Goal: Use online tool/utility: Utilize a website feature to perform a specific function

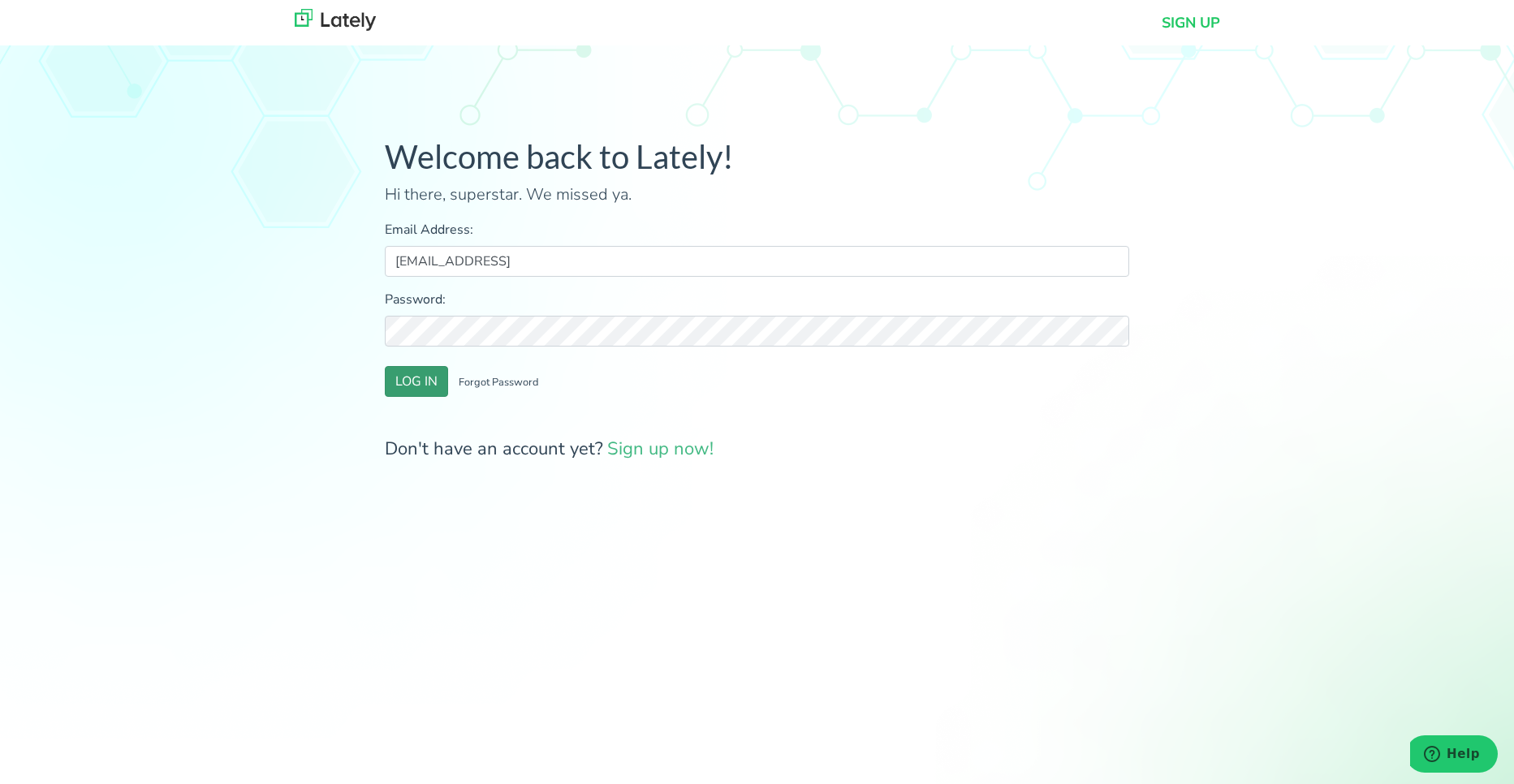
type input "[EMAIL_ADDRESS]"
click at [424, 373] on button "LOG IN" at bounding box center [416, 381] width 63 height 31
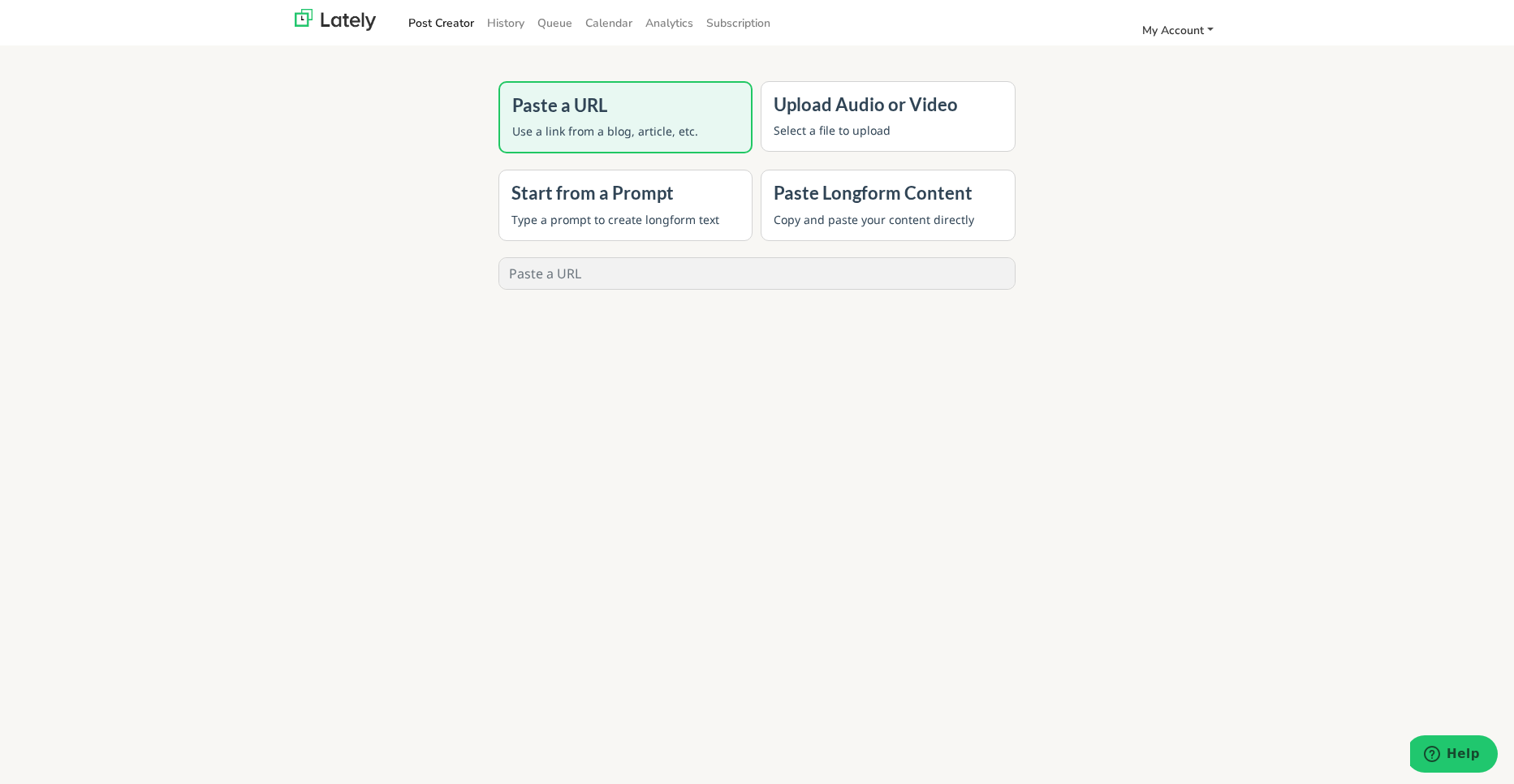
click at [1176, 29] on span "My Account" at bounding box center [1173, 31] width 61 height 15
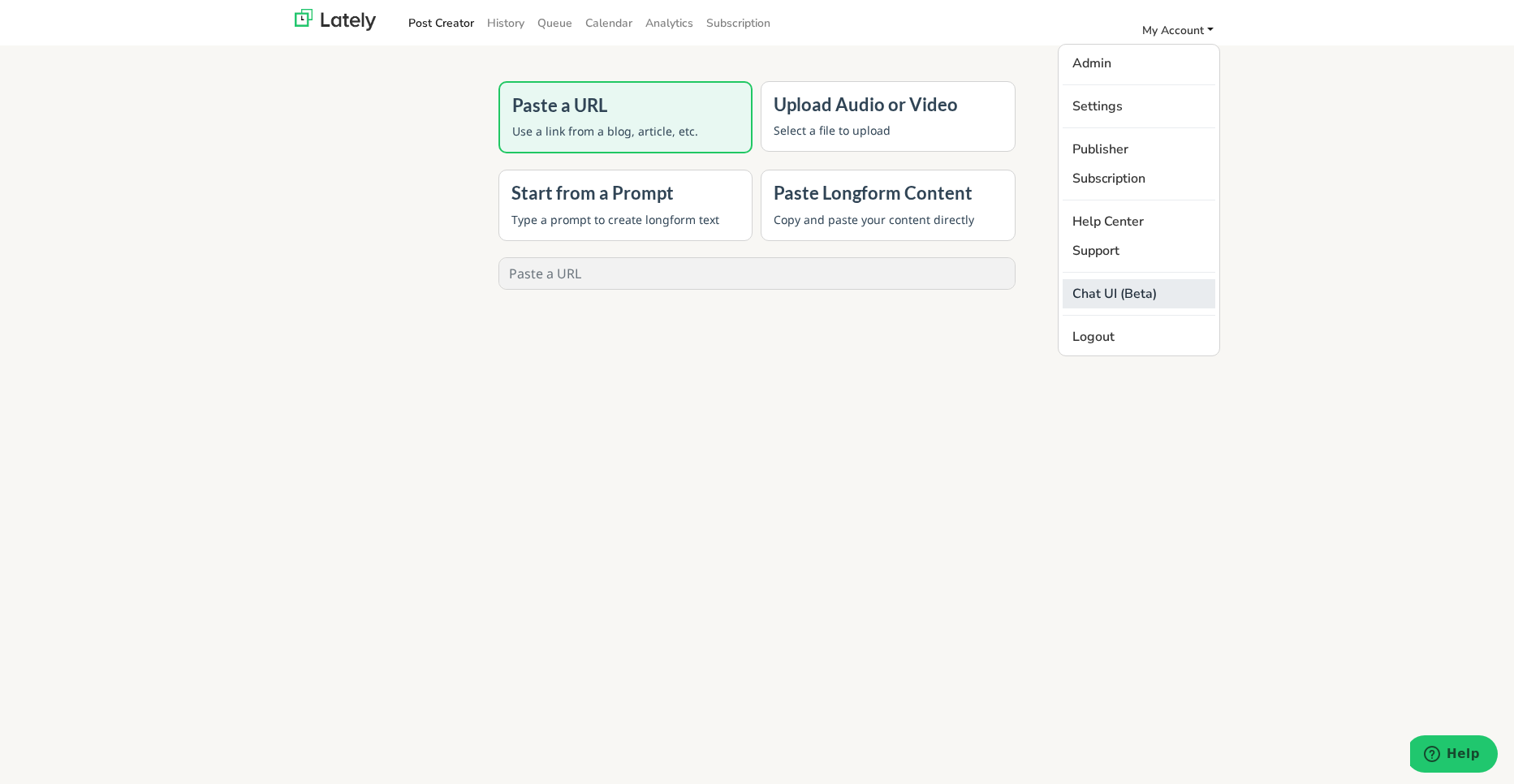
click at [1116, 294] on link "Chat UI (Beta)" at bounding box center [1138, 293] width 153 height 29
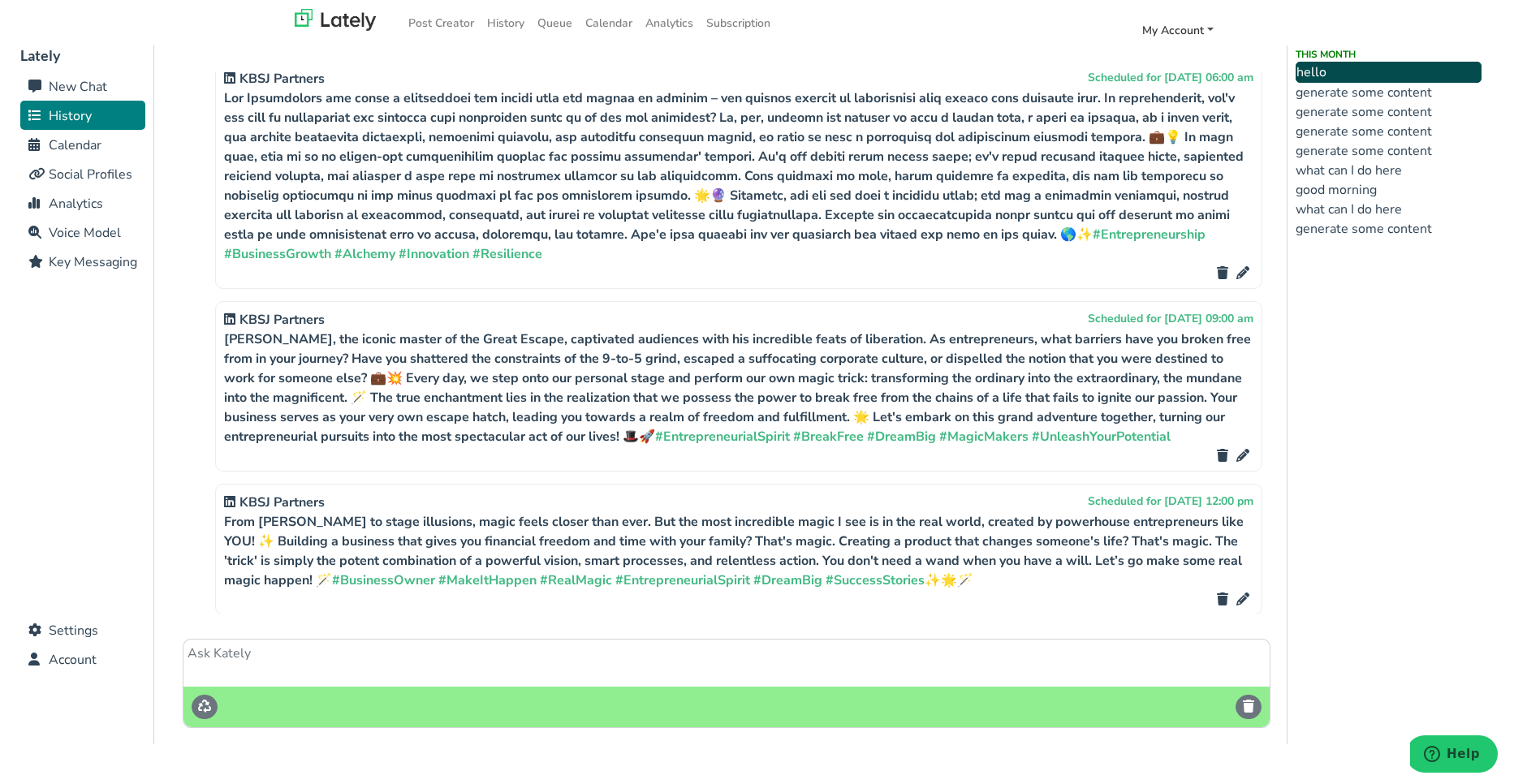
scroll to position [8953, 0]
click at [1358, 94] on li "generate some content" at bounding box center [1389, 92] width 186 height 20
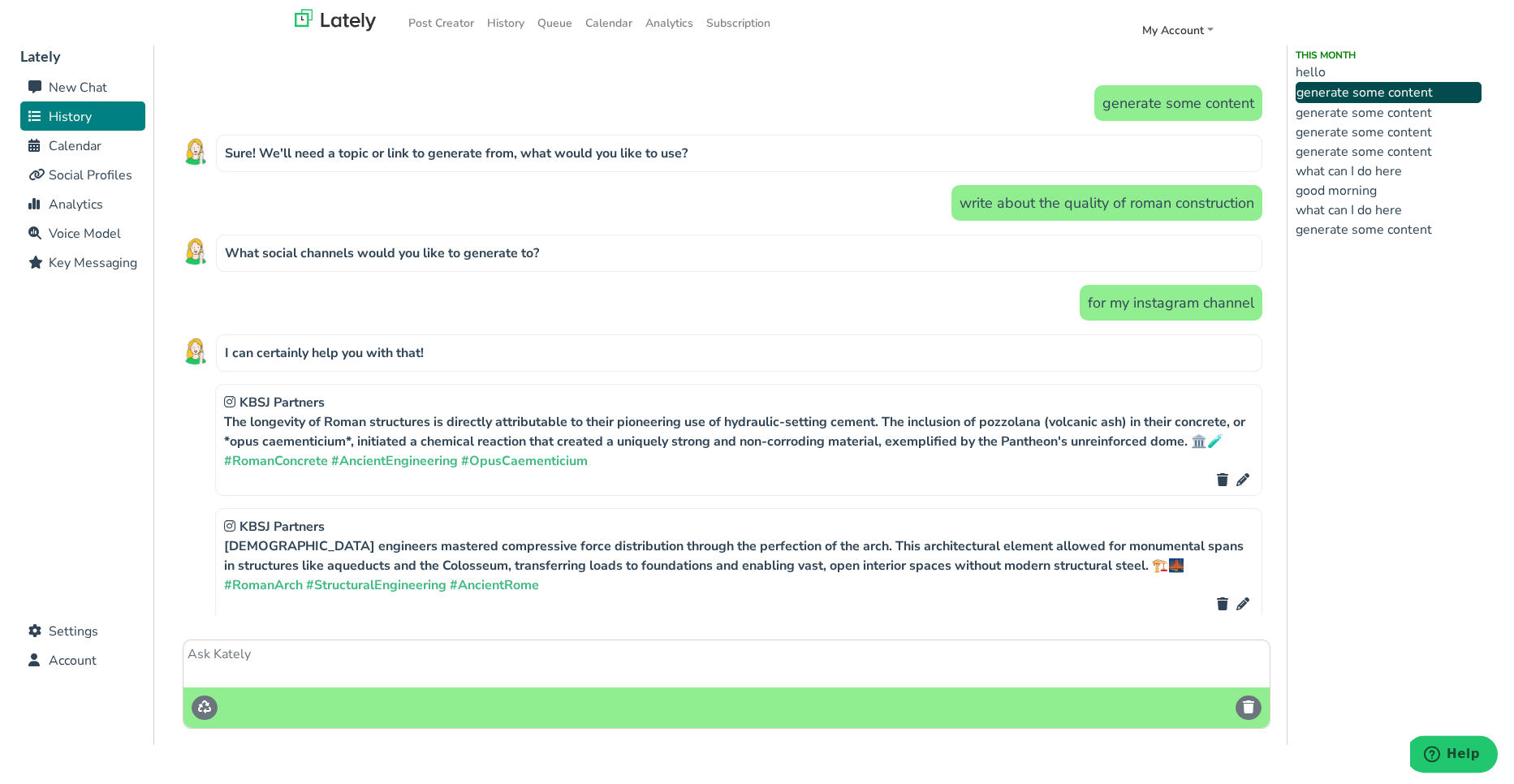
scroll to position [0, 0]
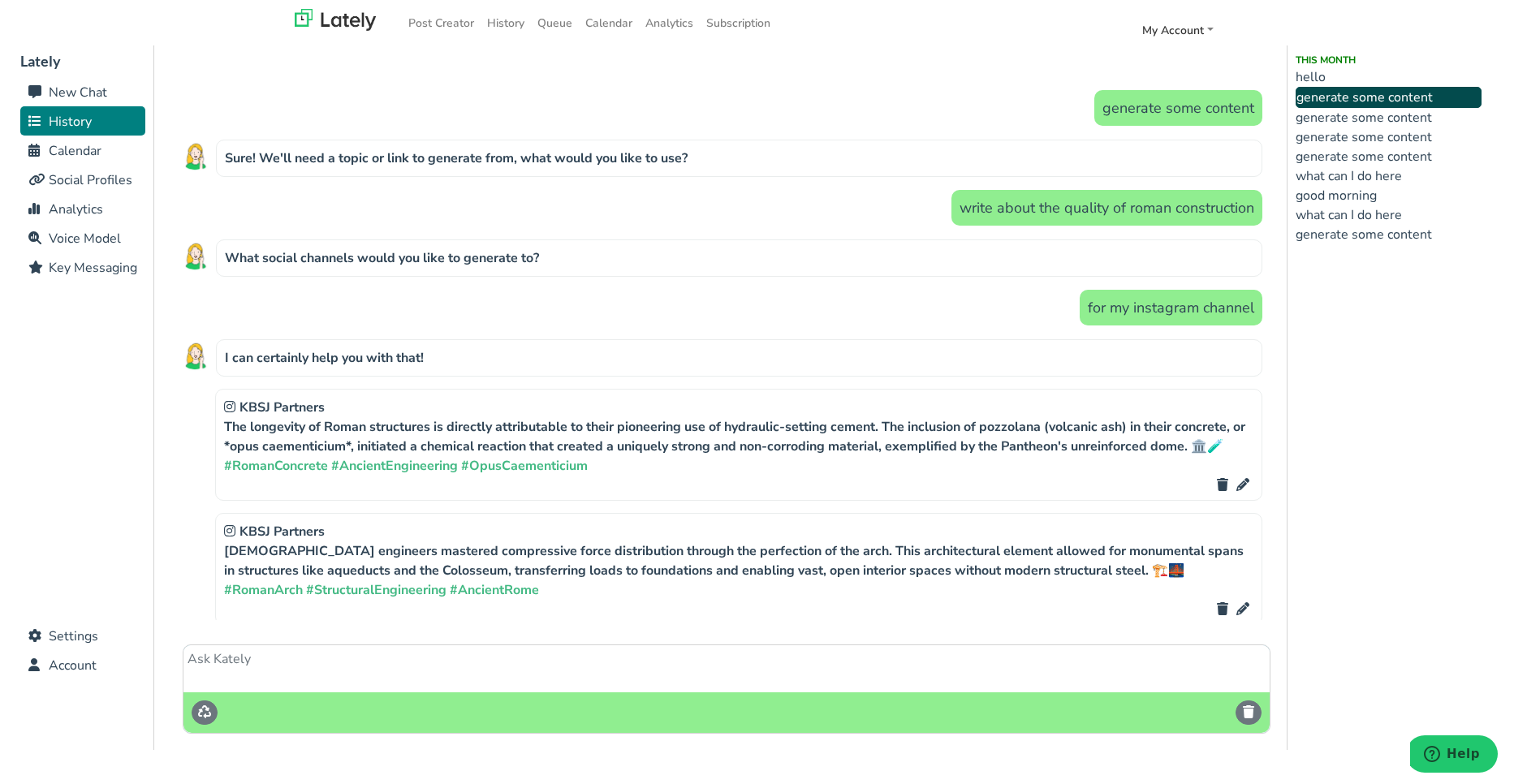
click at [1385, 119] on li "generate some content" at bounding box center [1389, 117] width 186 height 20
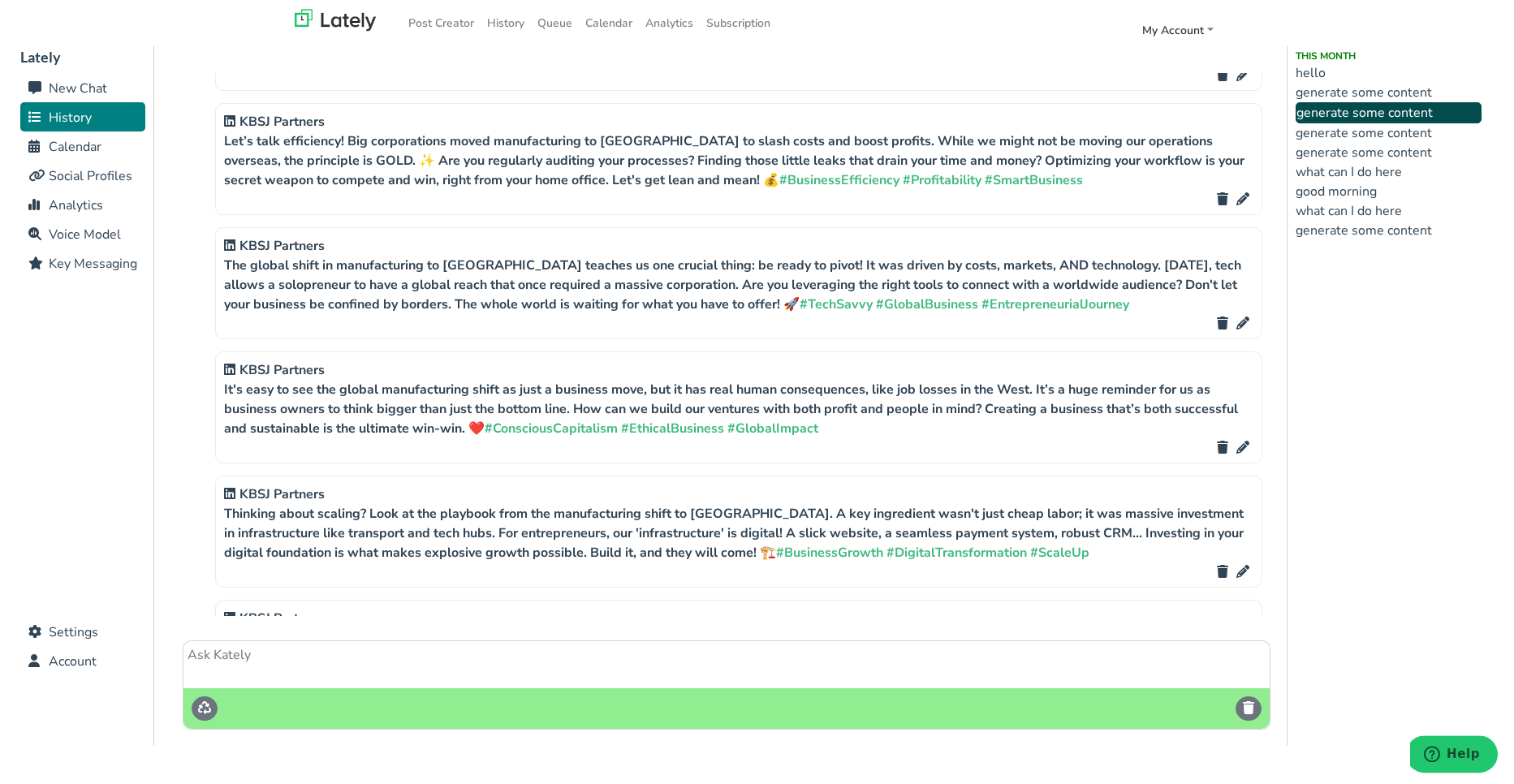
scroll to position [6, 0]
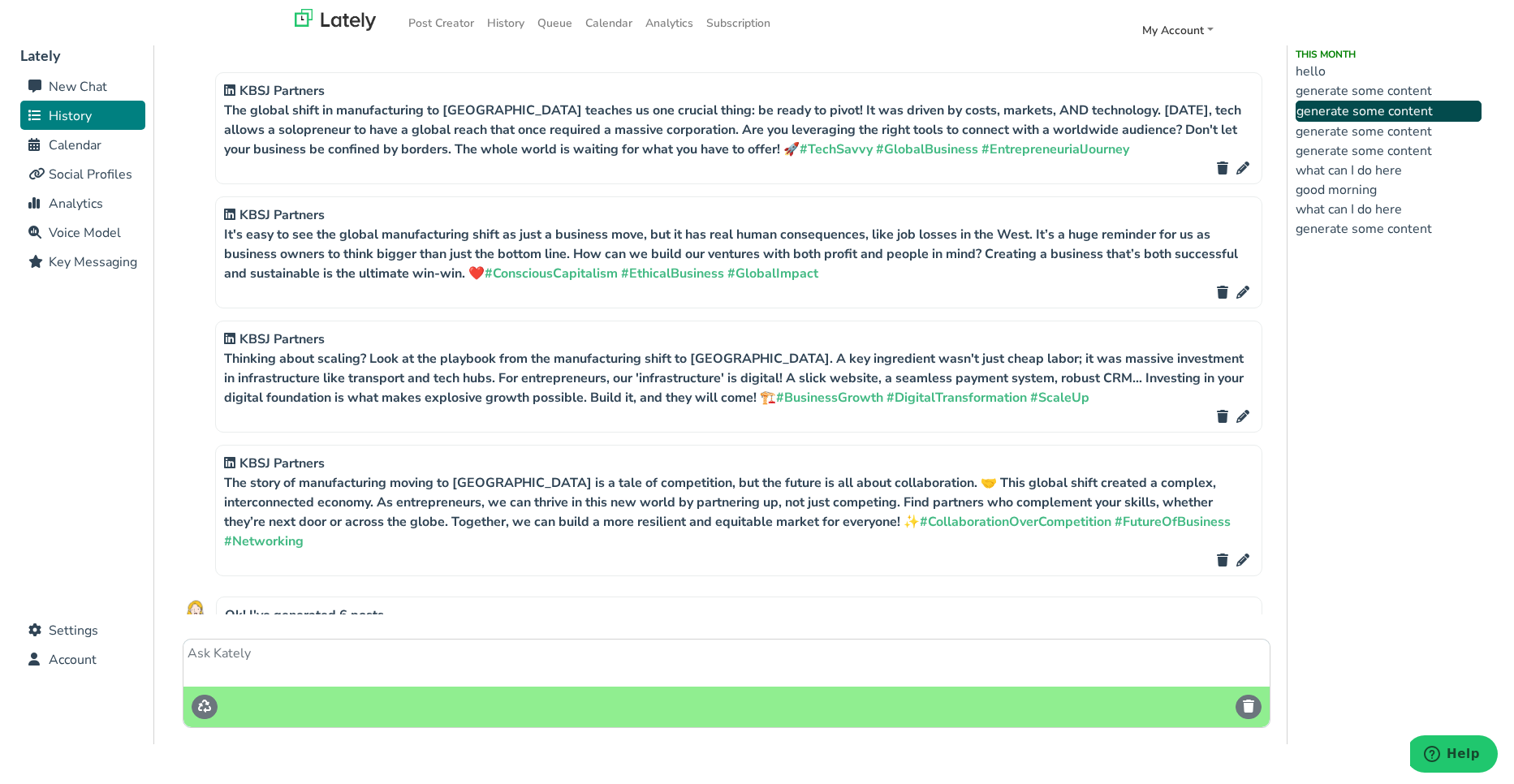
click at [1389, 140] on li "generate some content" at bounding box center [1389, 131] width 186 height 20
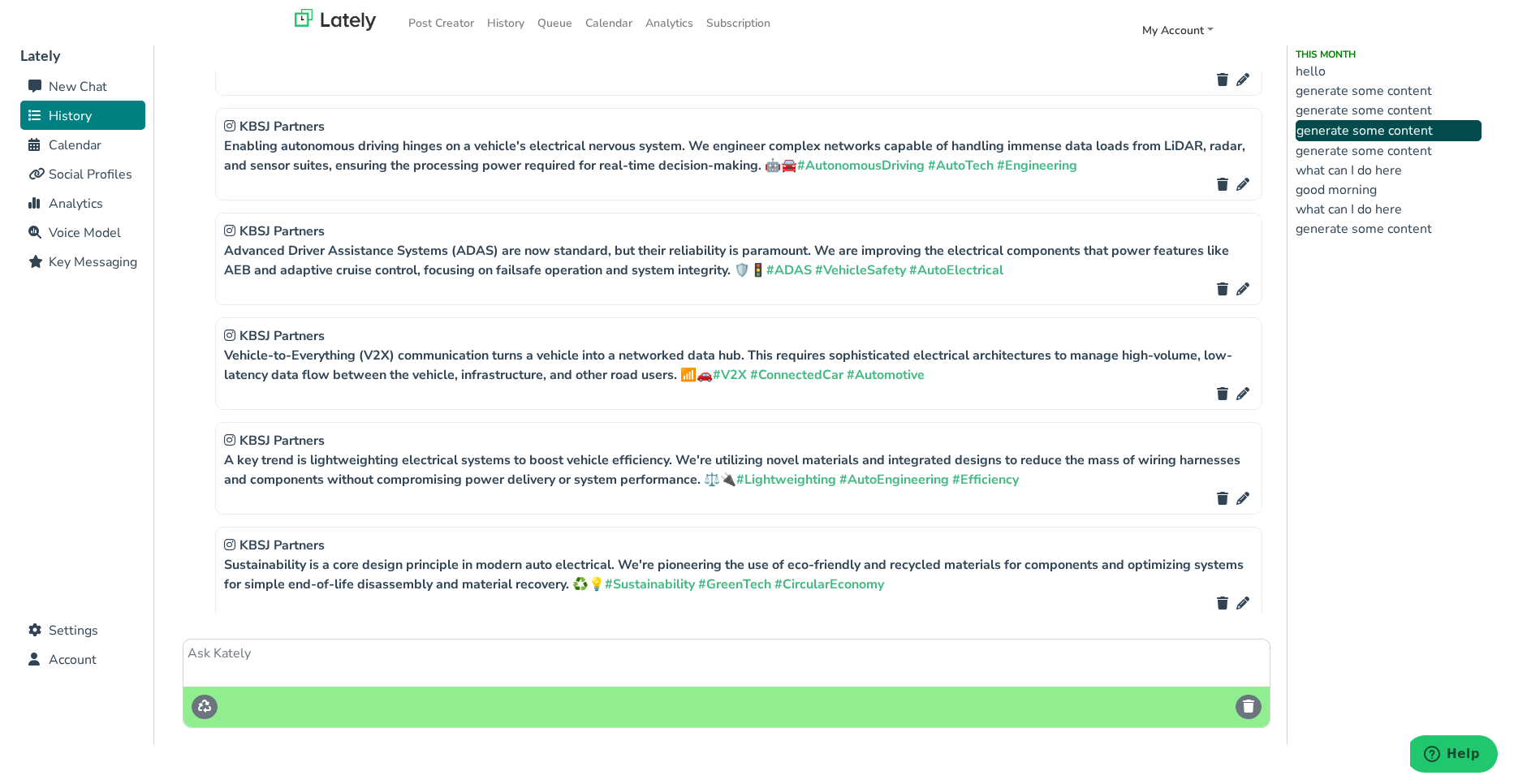
click at [1389, 156] on li "generate some content" at bounding box center [1389, 150] width 186 height 20
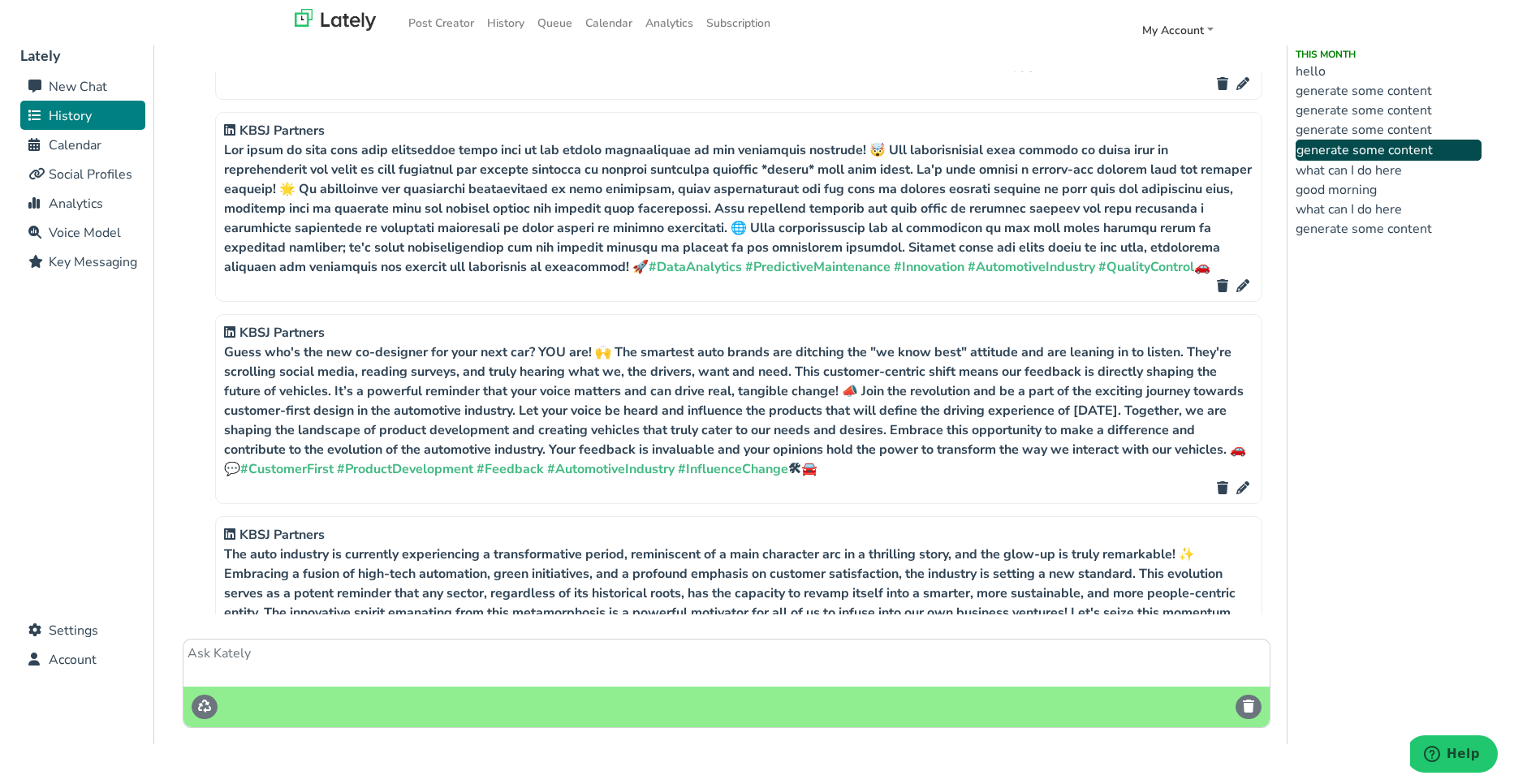
scroll to position [1460, 0]
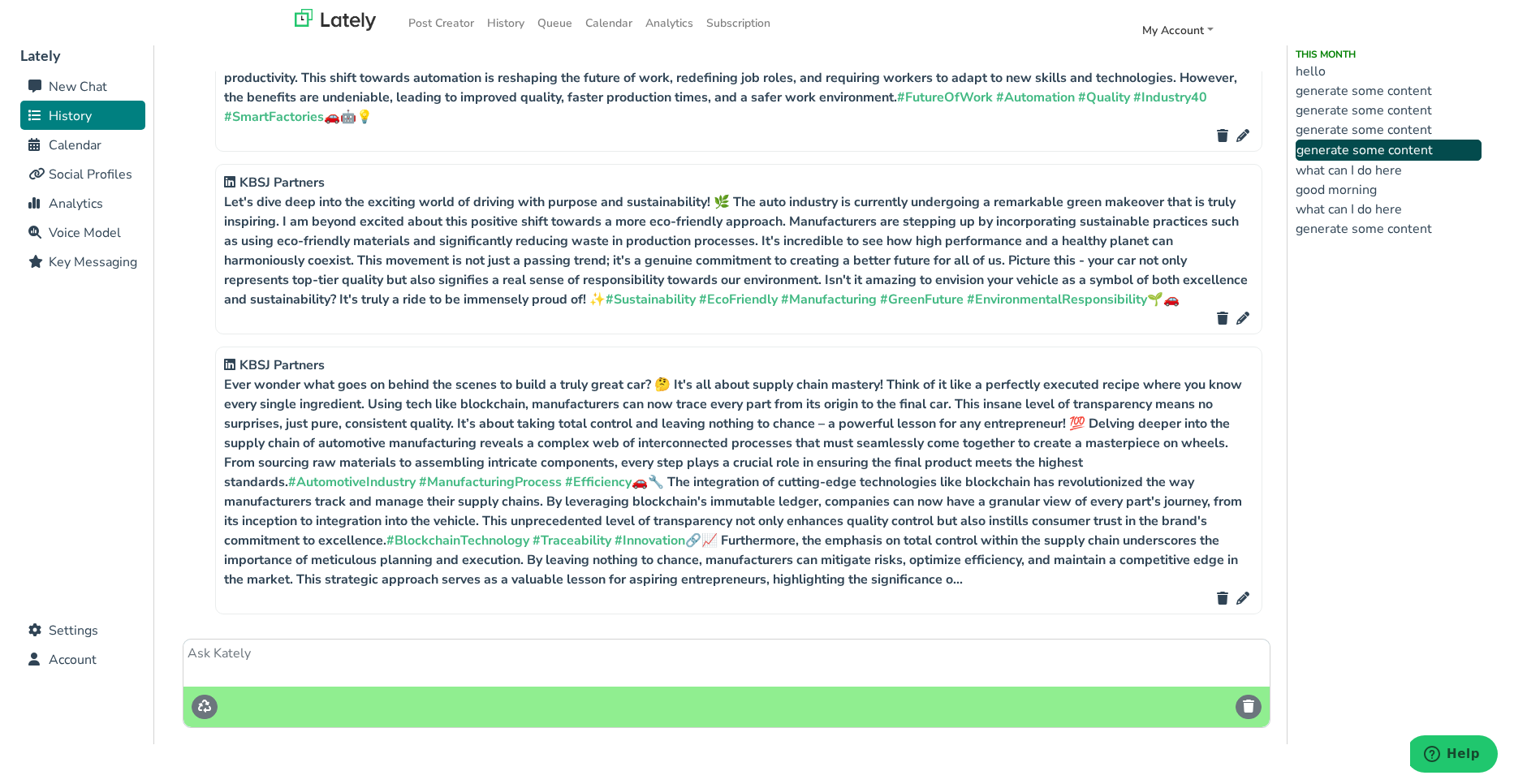
click at [1380, 167] on li "what can I do here" at bounding box center [1389, 170] width 186 height 20
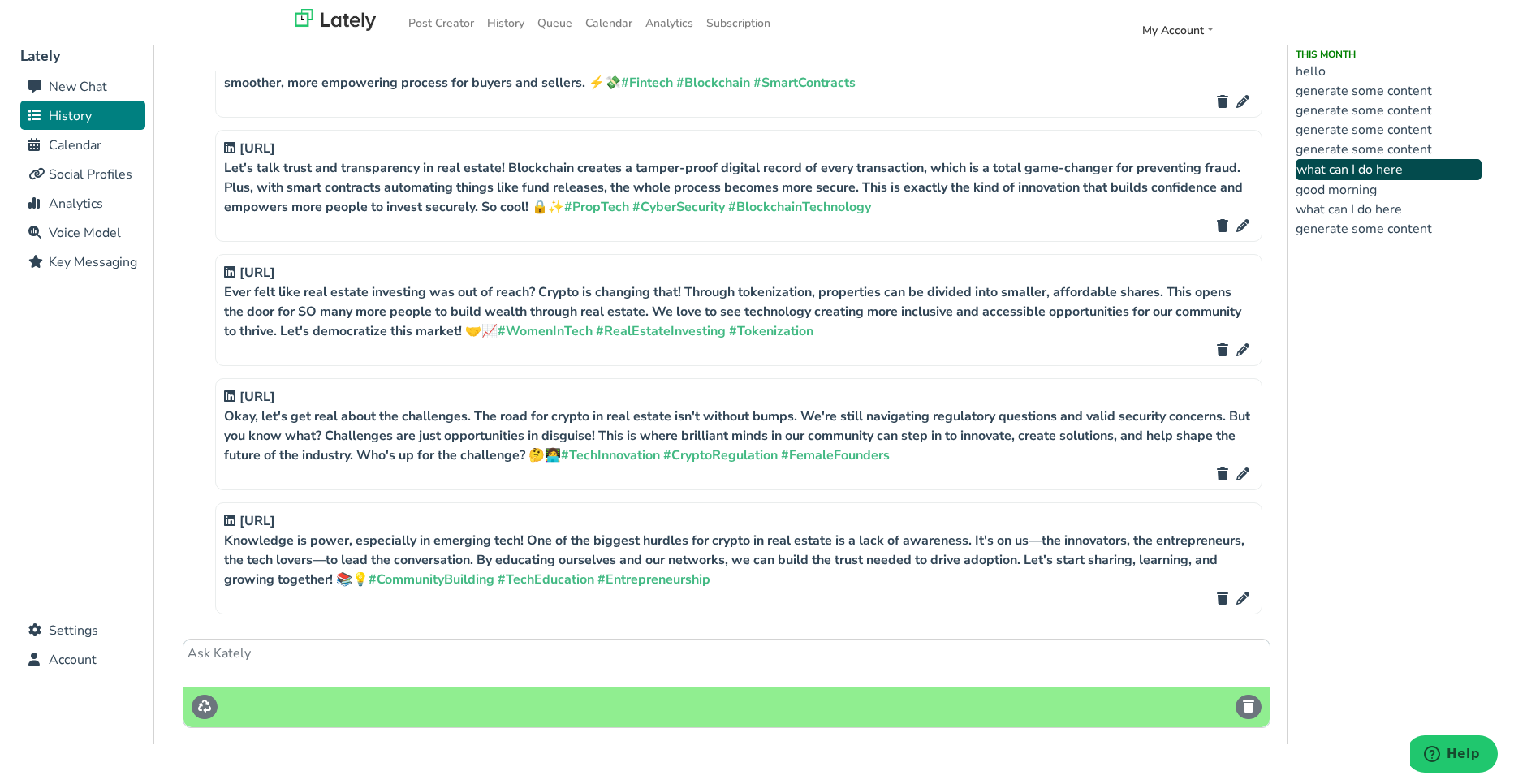
click at [1367, 190] on li "good morning" at bounding box center [1389, 189] width 186 height 20
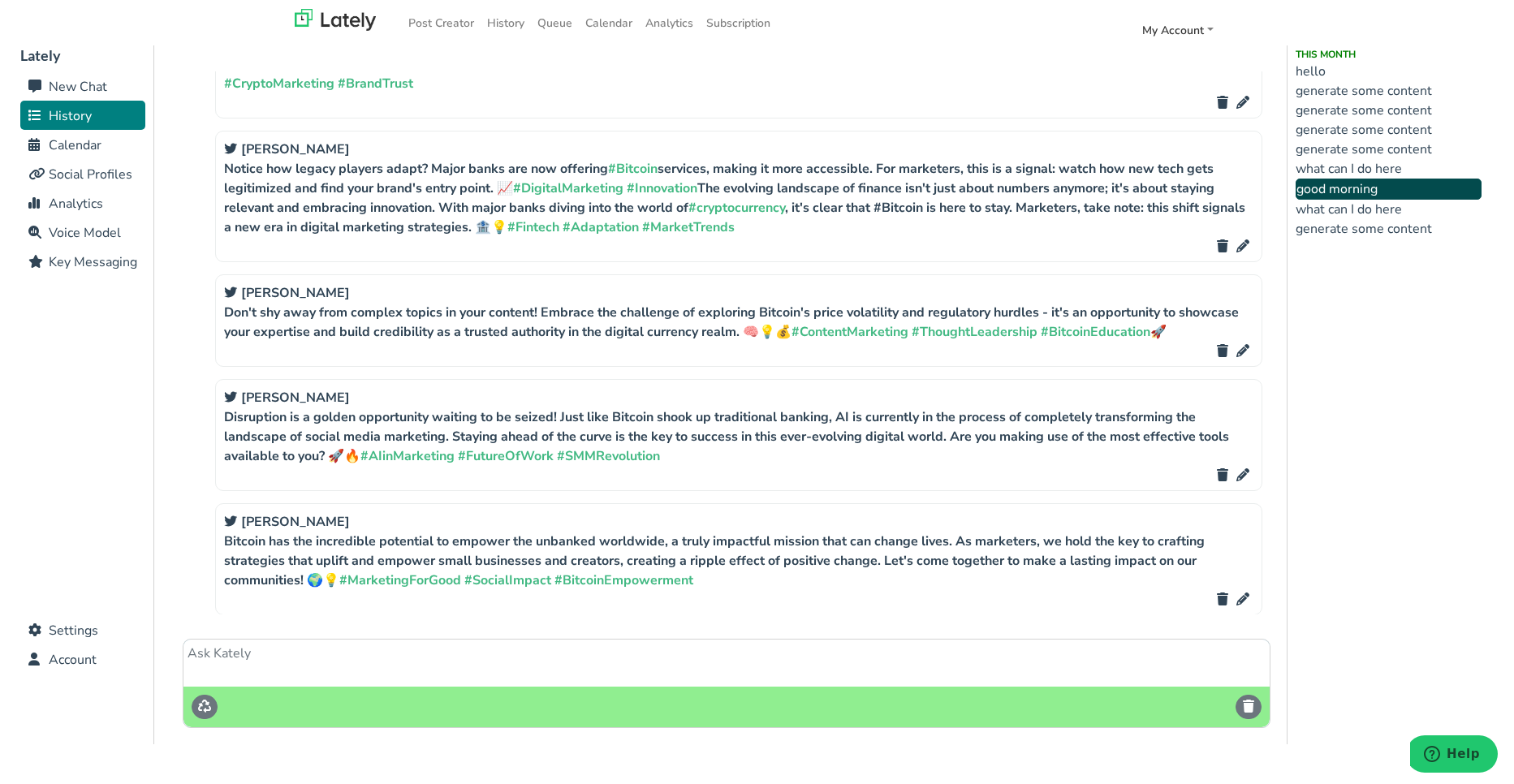
scroll to position [5748, 0]
click at [1375, 90] on li "generate some content" at bounding box center [1389, 90] width 186 height 20
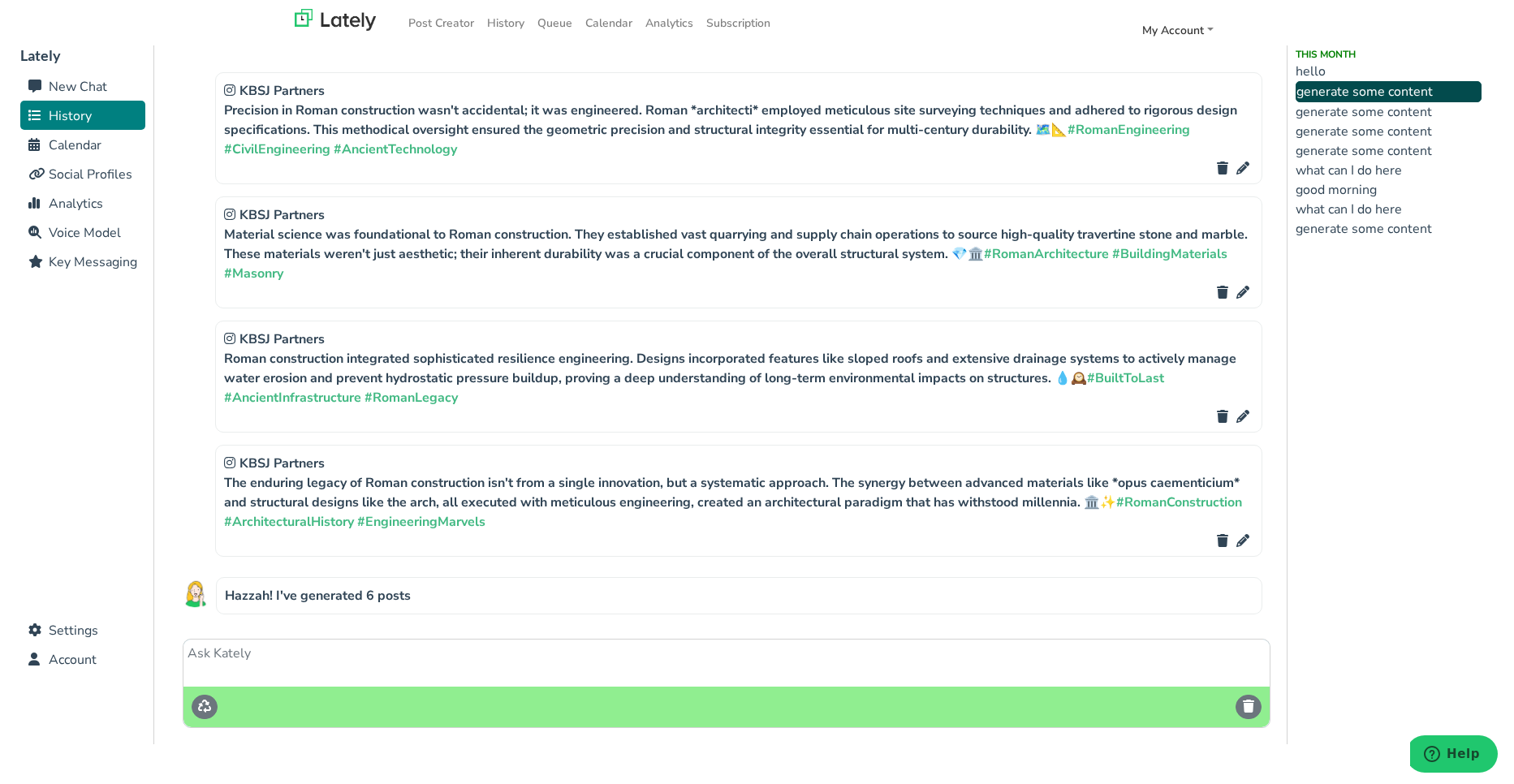
scroll to position [559, 0]
click at [1252, 706] on icon "button" at bounding box center [1248, 706] width 16 height 13
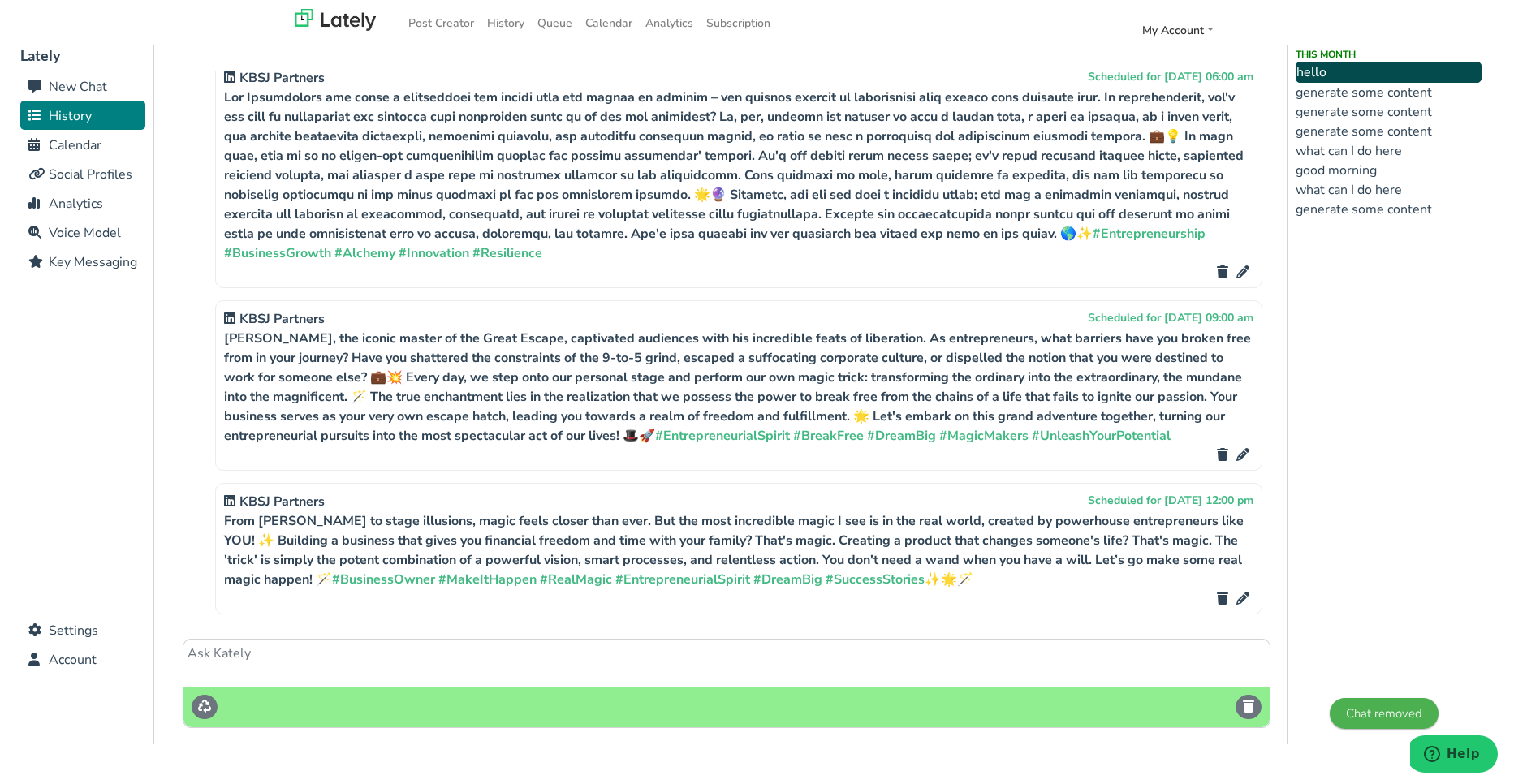
click at [1365, 90] on li "generate some content" at bounding box center [1389, 92] width 186 height 20
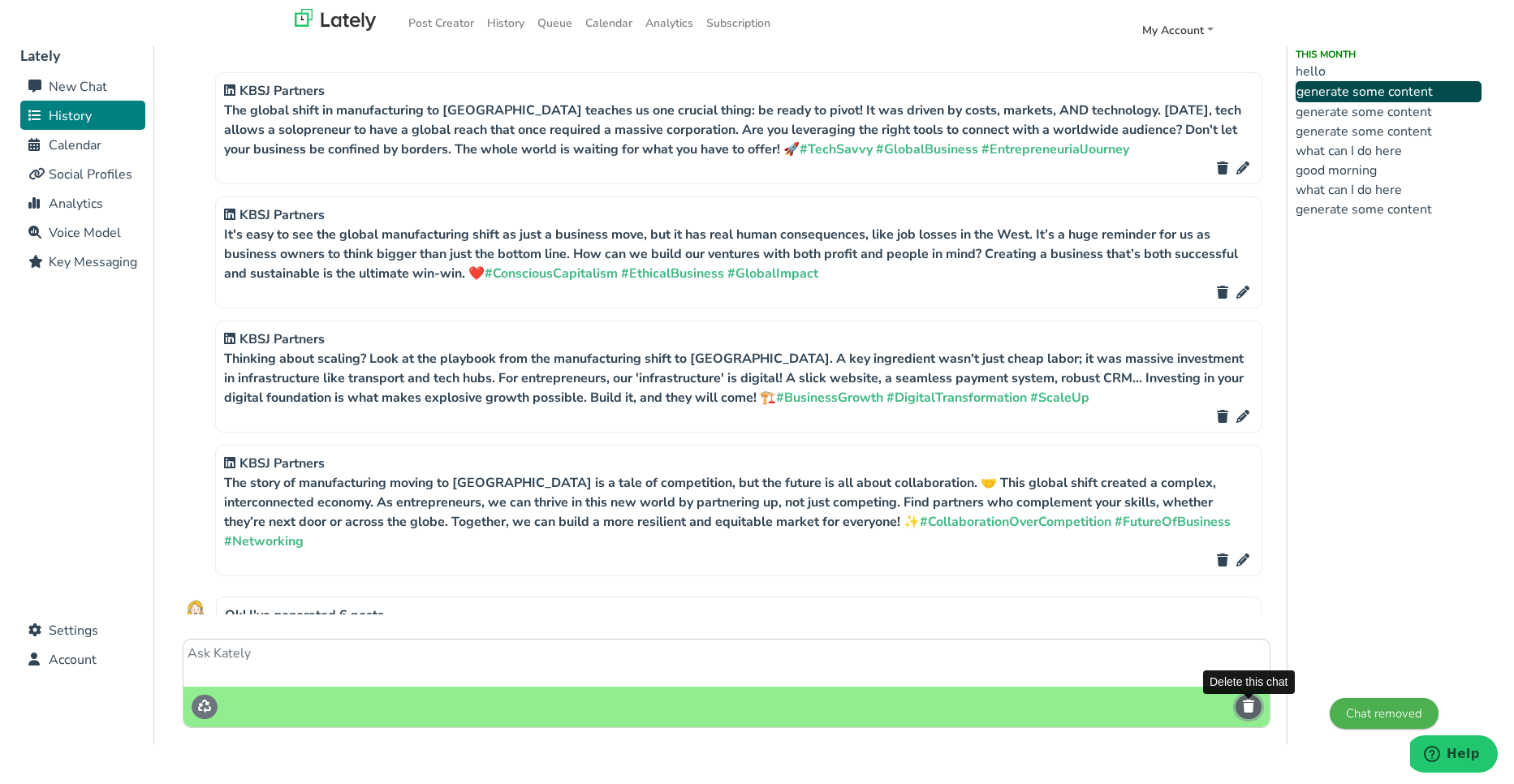
click at [1249, 705] on icon "button" at bounding box center [1248, 706] width 16 height 13
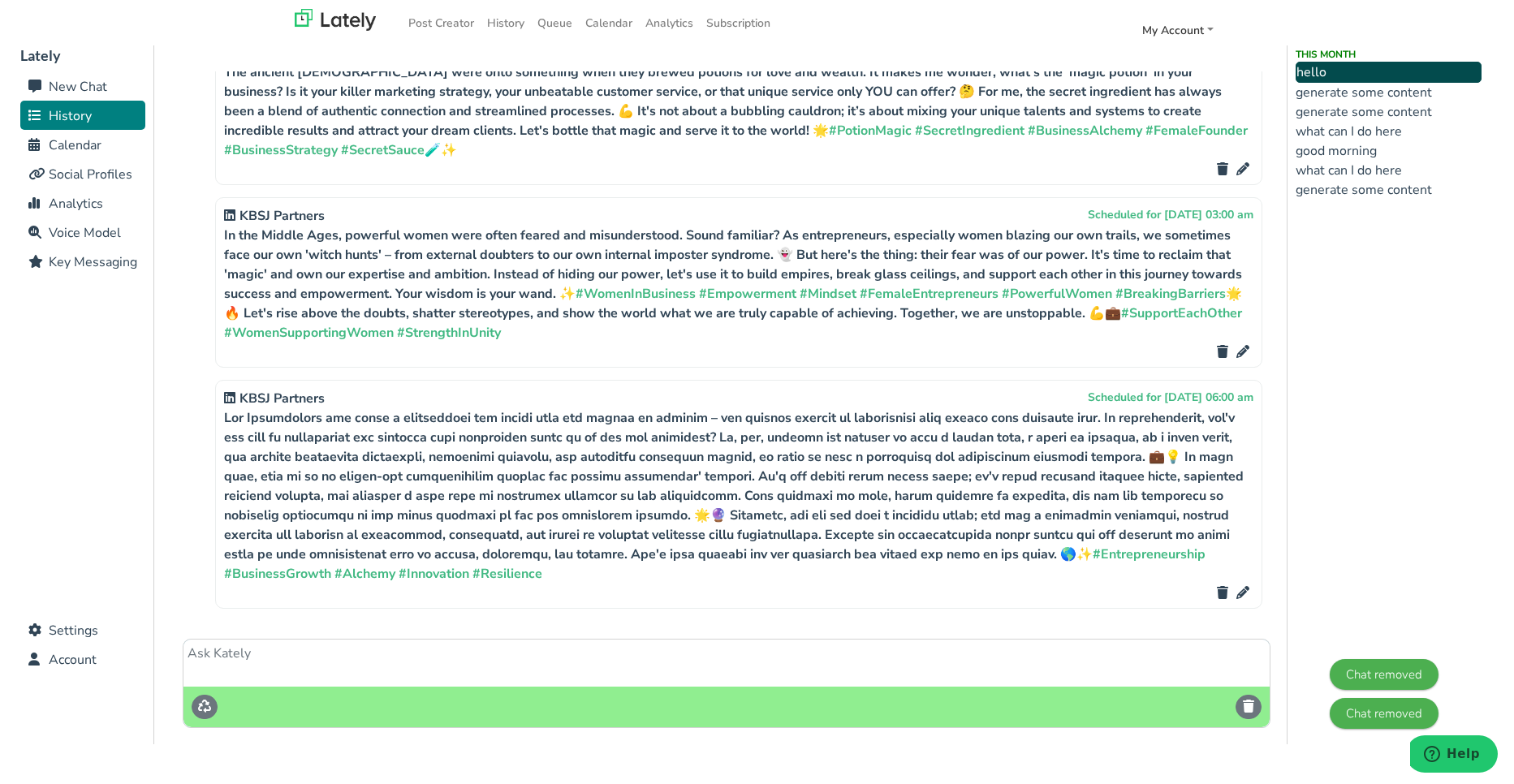
scroll to position [8632, 0]
